Goal: Navigation & Orientation: Find specific page/section

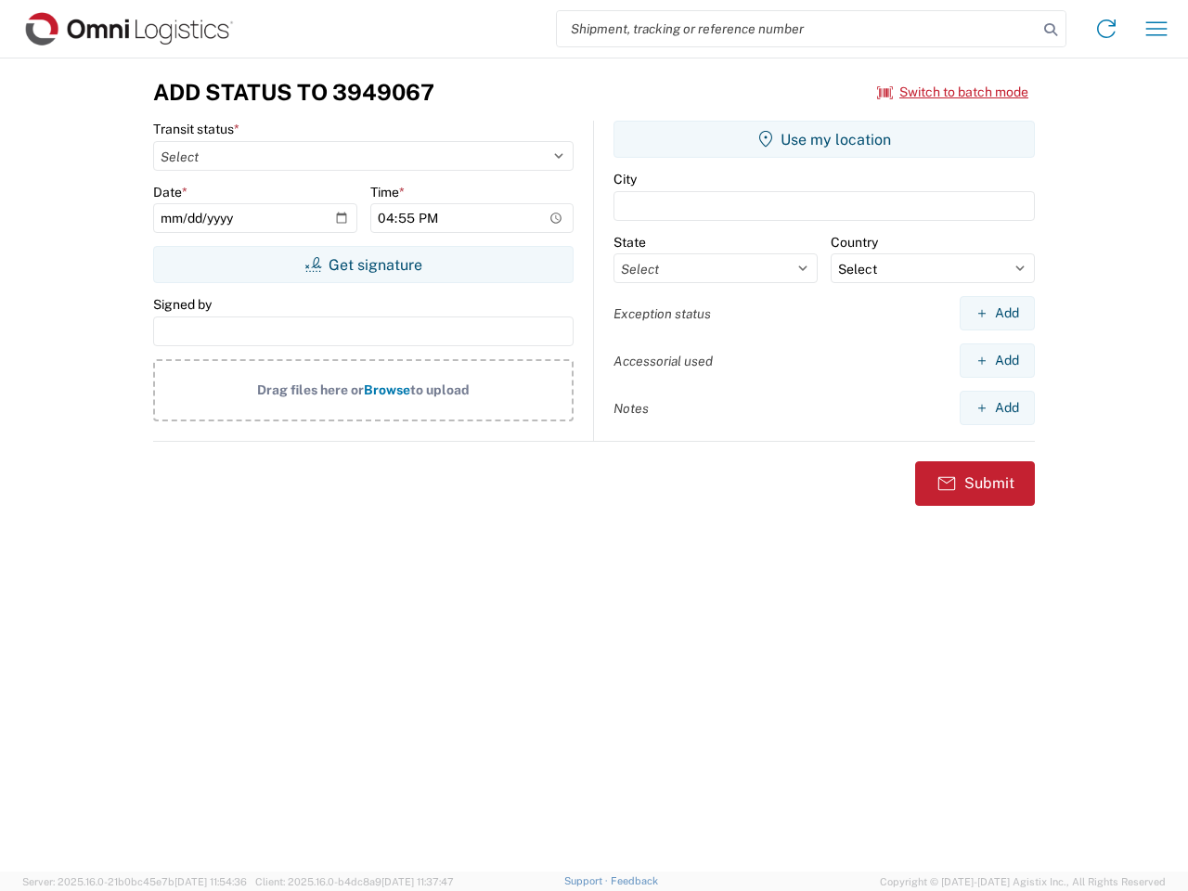
click at [797, 29] on input "search" at bounding box center [797, 28] width 481 height 35
click at [1050, 30] on icon at bounding box center [1050, 30] width 26 height 26
click at [1106, 29] on icon at bounding box center [1106, 29] width 30 height 30
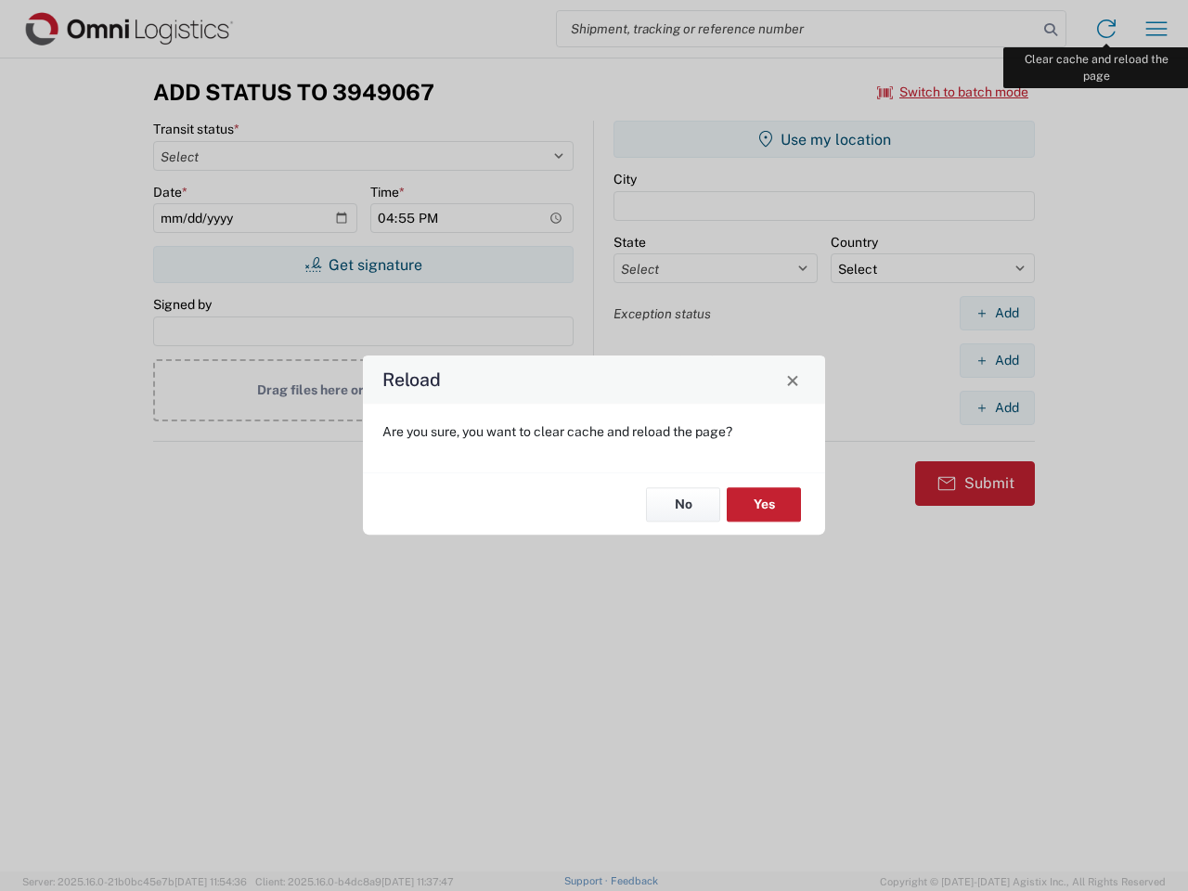
click at [1156, 29] on div "Reload Are you sure, you want to clear cache and reload the page? No Yes" at bounding box center [594, 445] width 1188 height 891
click at [953, 92] on div "Reload Are you sure, you want to clear cache and reload the page? No Yes" at bounding box center [594, 445] width 1188 height 891
click at [363, 264] on div "Reload Are you sure, you want to clear cache and reload the page? No Yes" at bounding box center [594, 445] width 1188 height 891
click at [824, 139] on div "Reload Are you sure, you want to clear cache and reload the page? No Yes" at bounding box center [594, 445] width 1188 height 891
click at [997, 313] on div "Reload Are you sure, you want to clear cache and reload the page? No Yes" at bounding box center [594, 445] width 1188 height 891
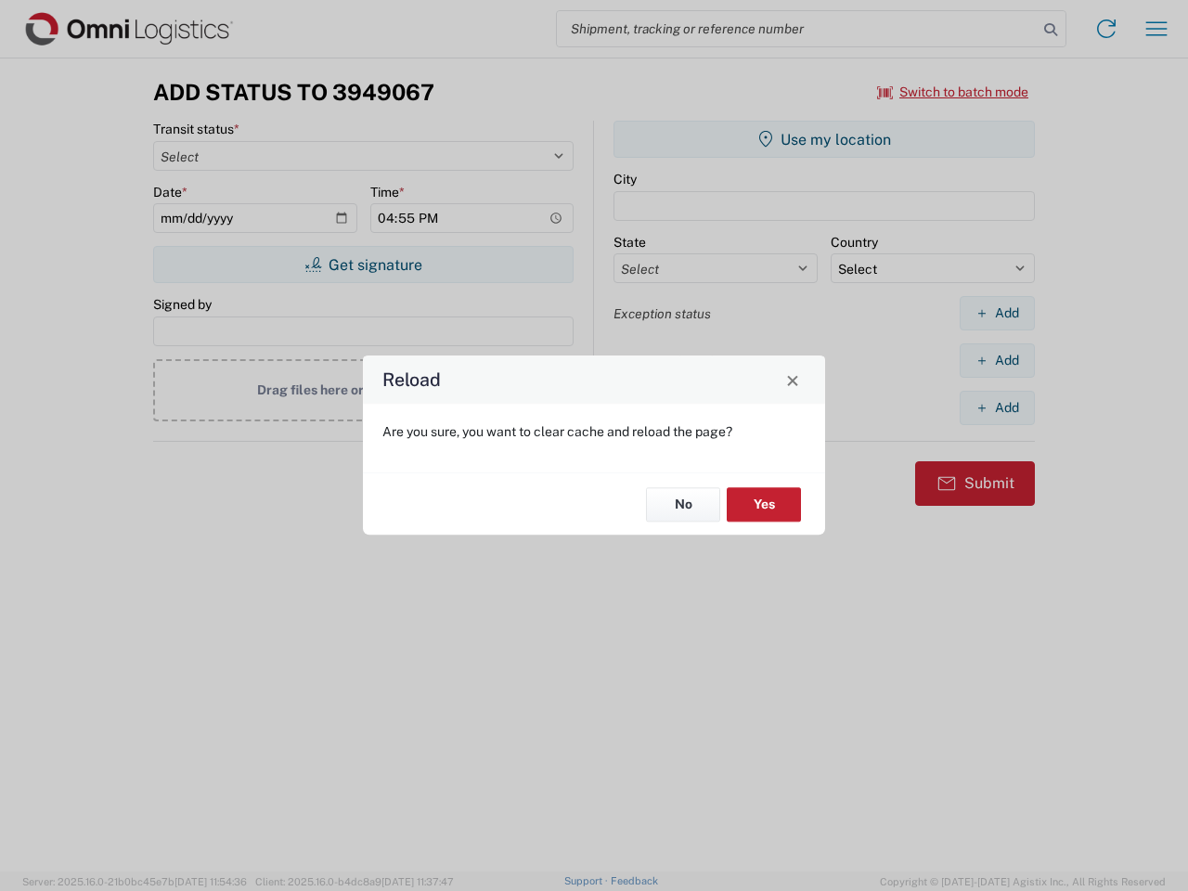
click at [997, 360] on div "Reload Are you sure, you want to clear cache and reload the page? No Yes" at bounding box center [594, 445] width 1188 height 891
click at [997, 407] on div "Reload Are you sure, you want to clear cache and reload the page? No Yes" at bounding box center [594, 445] width 1188 height 891
